Goal: Obtain resource: Obtain resource

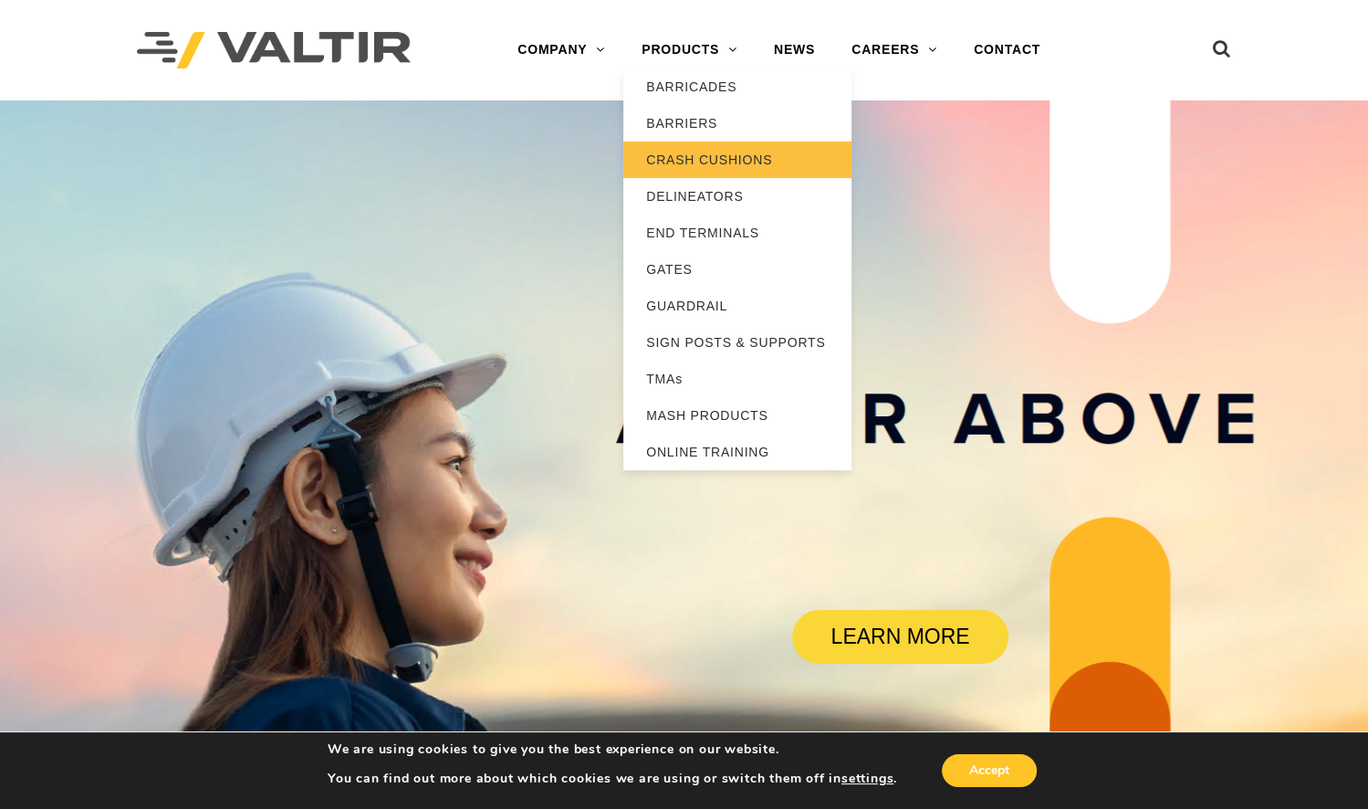
click at [680, 163] on link "CRASH CUSHIONS" at bounding box center [738, 159] width 228 height 37
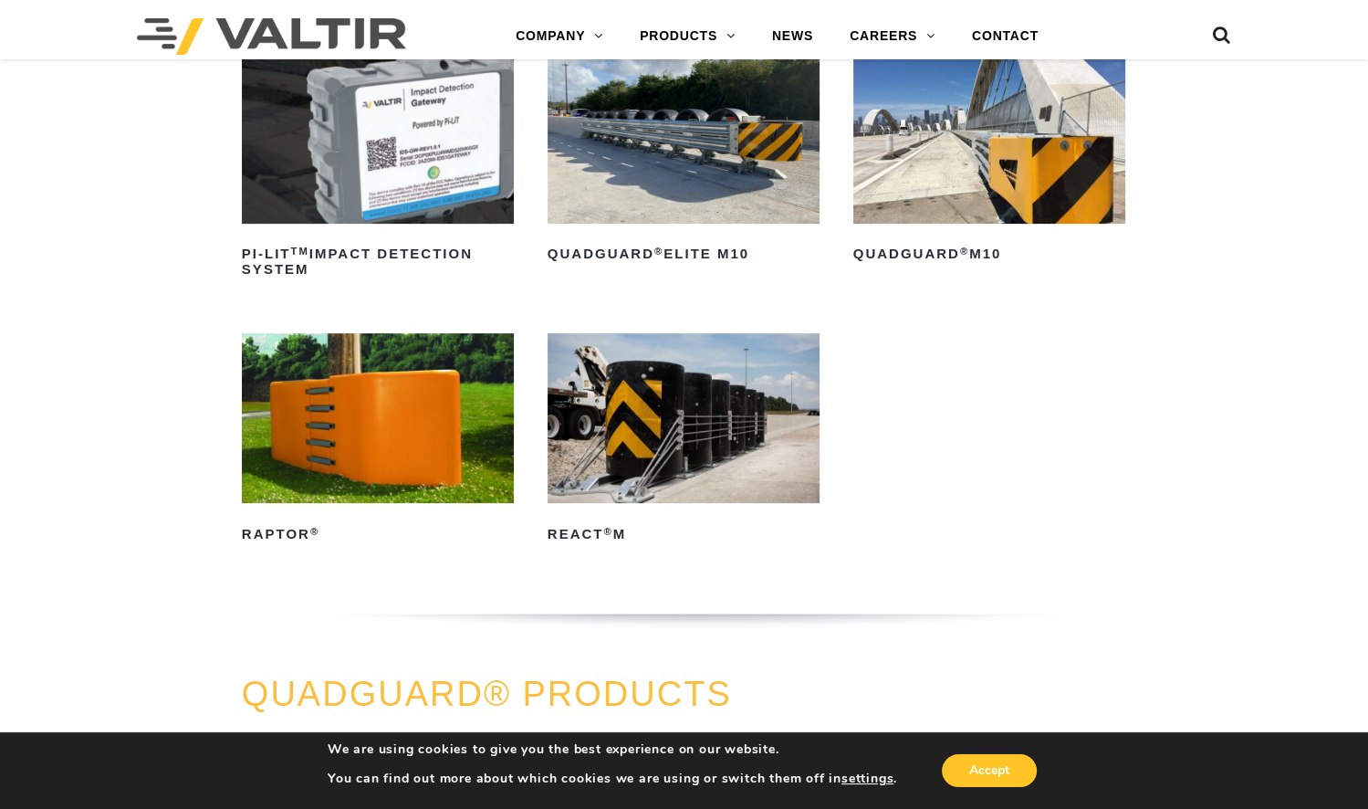
scroll to position [514, 0]
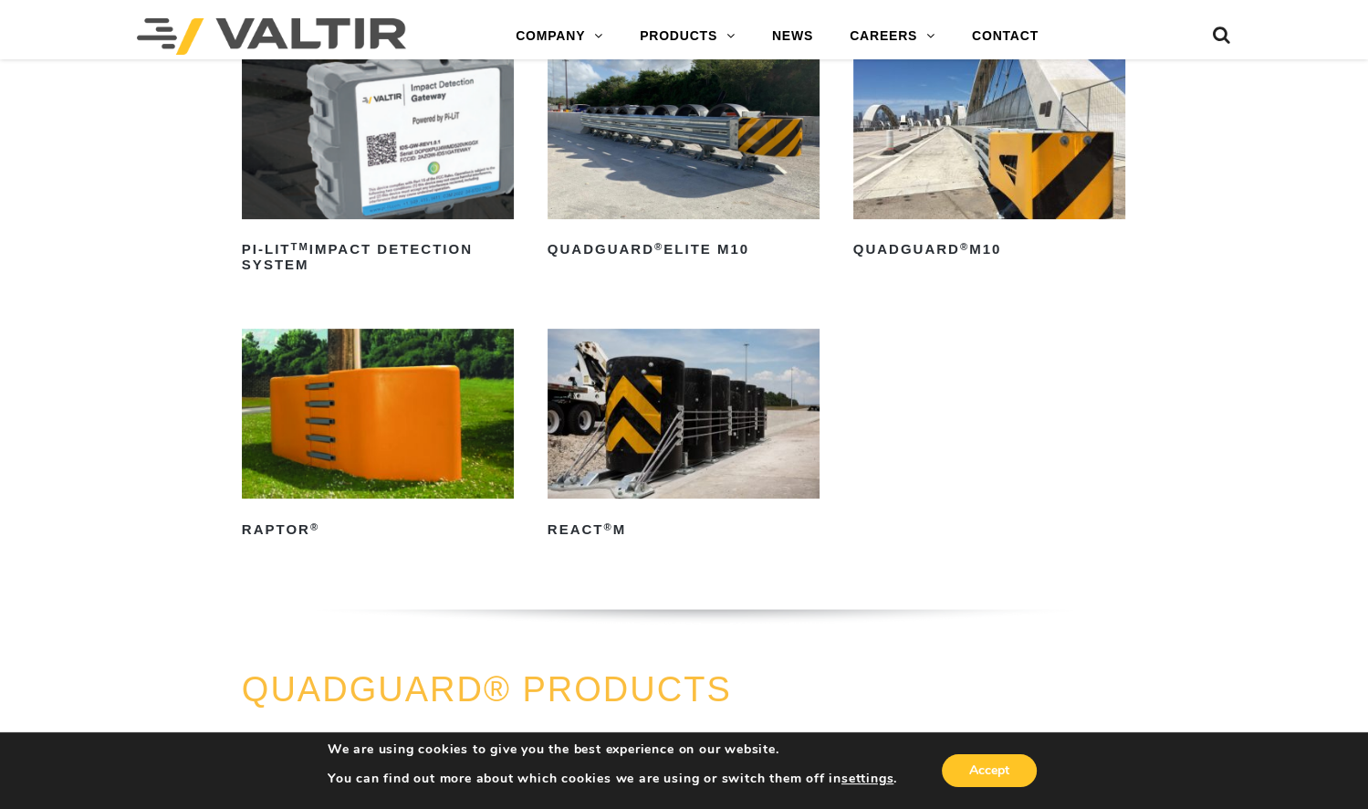
click at [956, 128] on img at bounding box center [990, 134] width 272 height 170
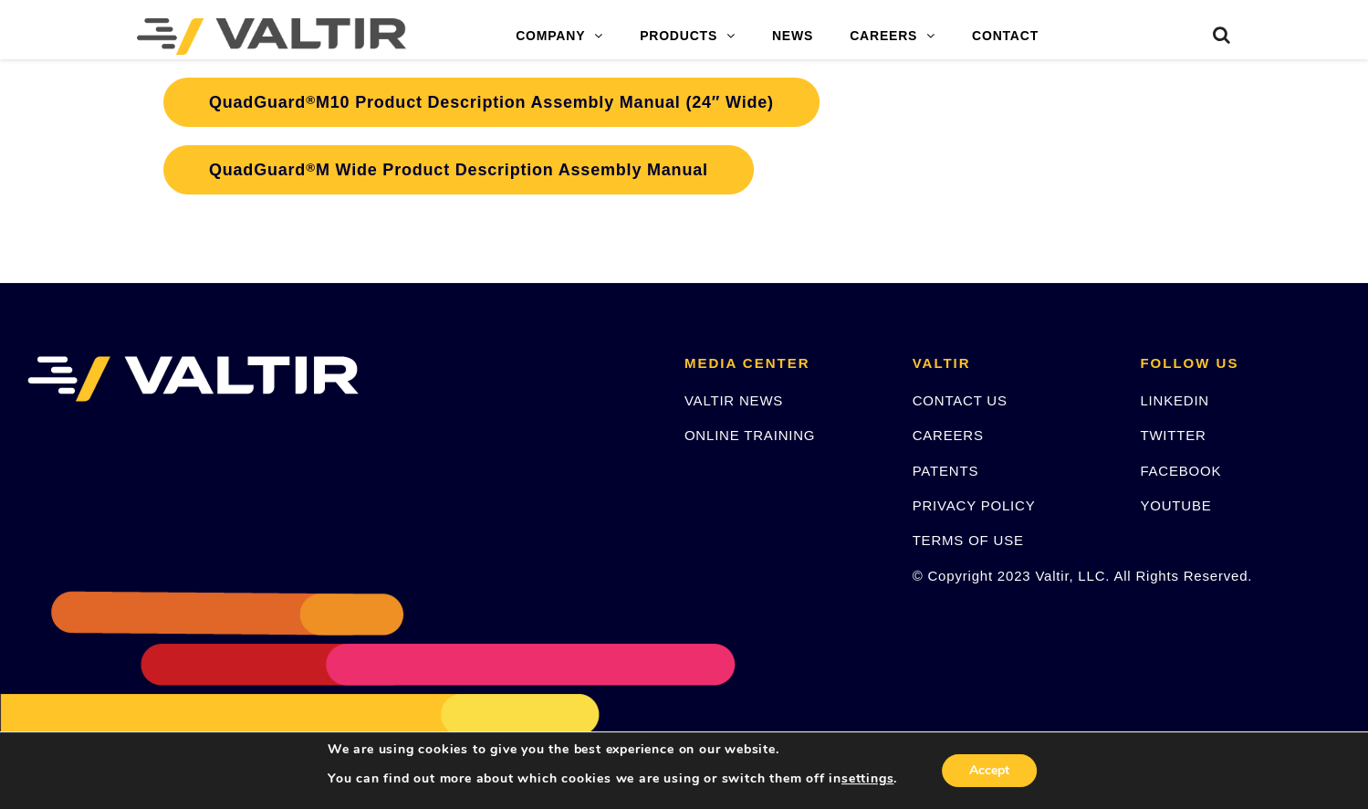
scroll to position [5765, 0]
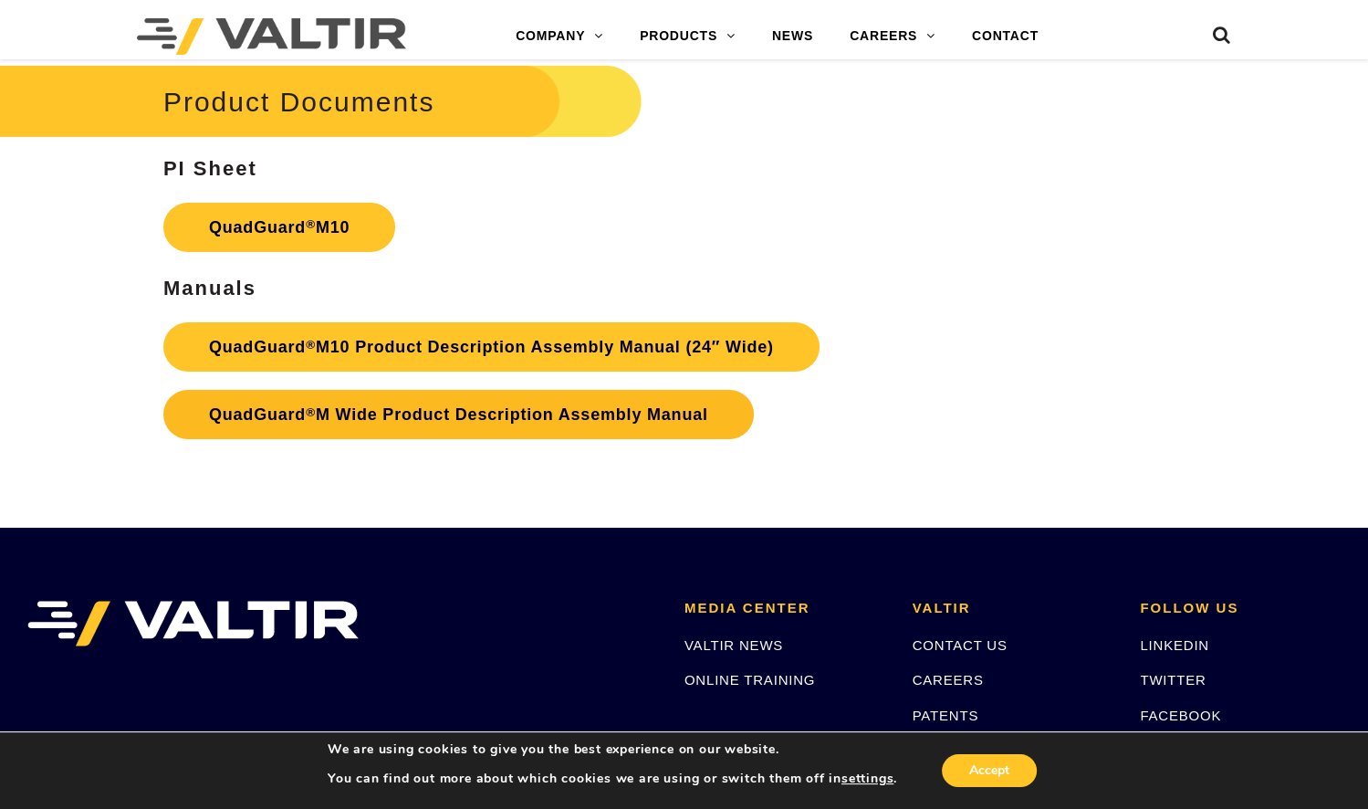
click at [313, 398] on link "QuadGuard ® M Wide Product Description Assembly Manual" at bounding box center [458, 414] width 591 height 49
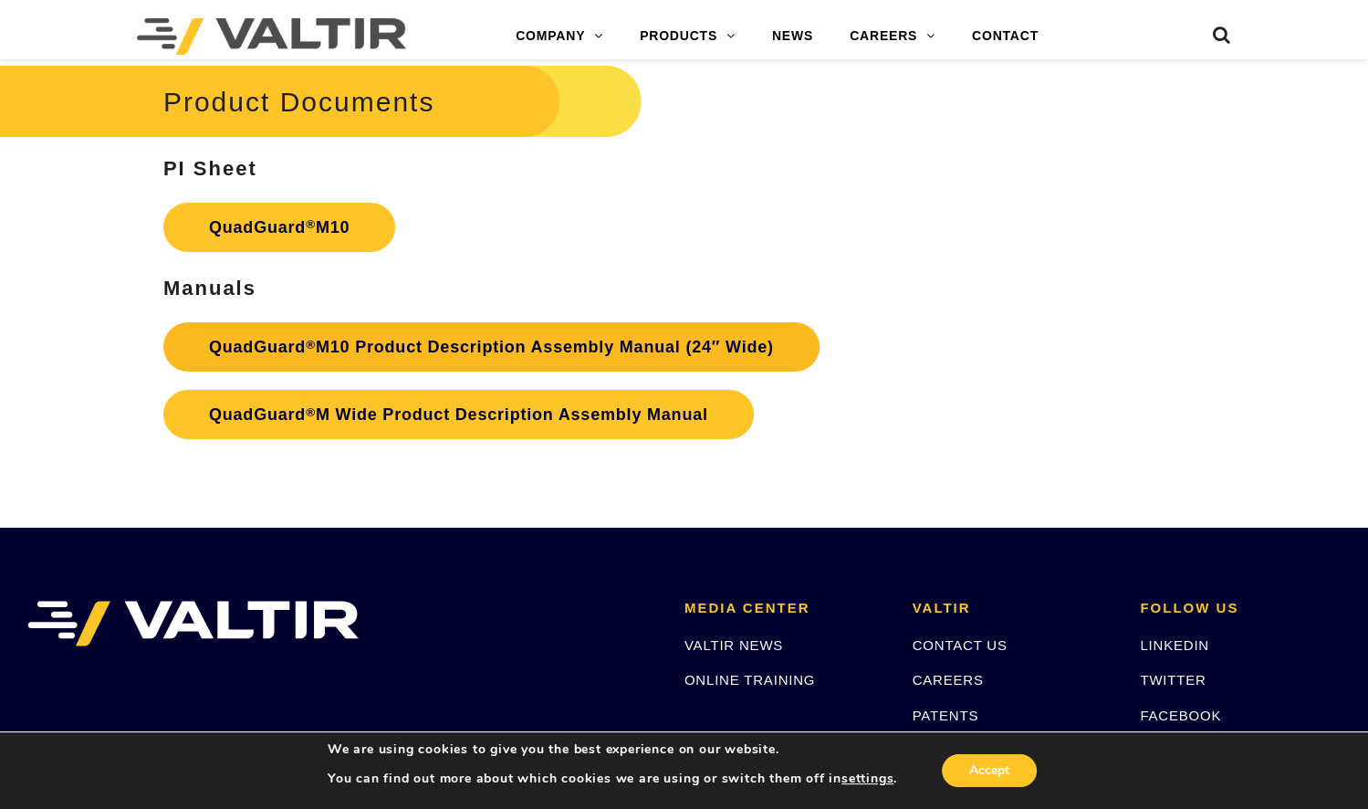
drag, startPoint x: 416, startPoint y: 326, endPoint x: 340, endPoint y: 328, distance: 76.7
click at [340, 328] on link "QuadGuard ® M10 Product Description Assembly Manual (24″ Wide)" at bounding box center [491, 346] width 656 height 49
